Goal: Task Accomplishment & Management: Manage account settings

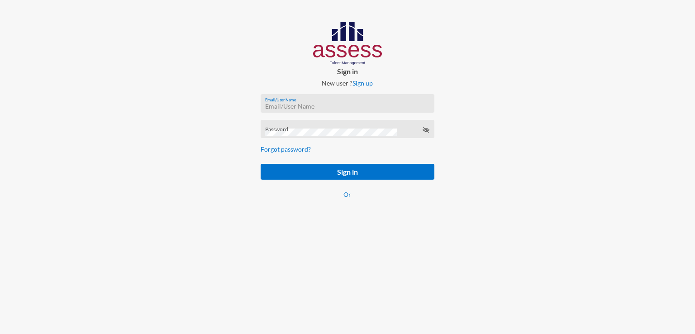
click at [303, 108] on input "Email/User Name" at bounding box center [347, 106] width 164 height 7
paste input "SPLSS10312"
click at [277, 109] on input "SPLSS10312" at bounding box center [347, 106] width 164 height 7
type input "SPLSS10312"
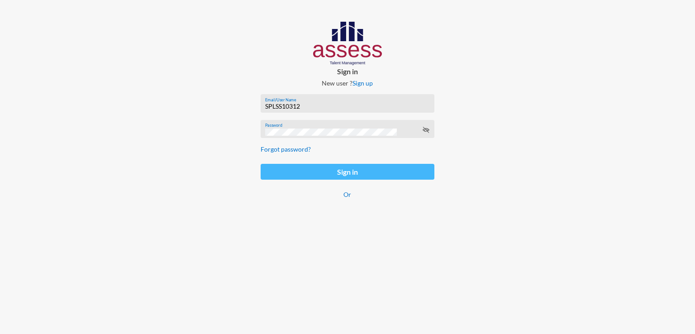
click at [285, 176] on button "Sign in" at bounding box center [348, 172] width 174 height 16
